Goal: Information Seeking & Learning: Learn about a topic

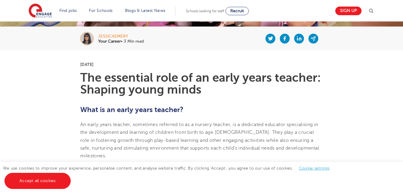
scroll to position [106, 0]
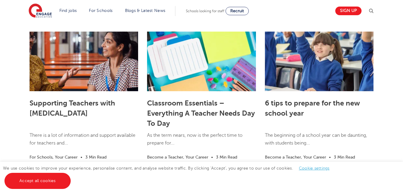
scroll to position [806, 0]
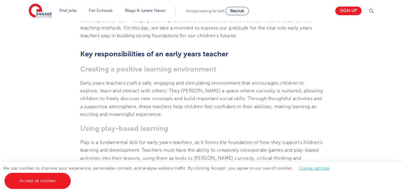
scroll to position [358, 0]
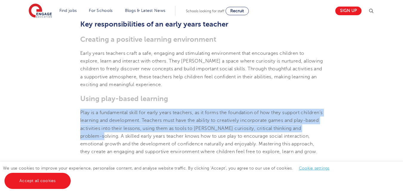
drag, startPoint x: 81, startPoint y: 104, endPoint x: 119, endPoint y: 129, distance: 46.1
click at [119, 129] on span "Play is a fundamental skill for early years teachers, as it forms the foundatio…" at bounding box center [201, 132] width 242 height 44
copy span "Play is a fundamental skill for early years teachers, as it forms the foundatio…"
